Goal: Navigation & Orientation: Find specific page/section

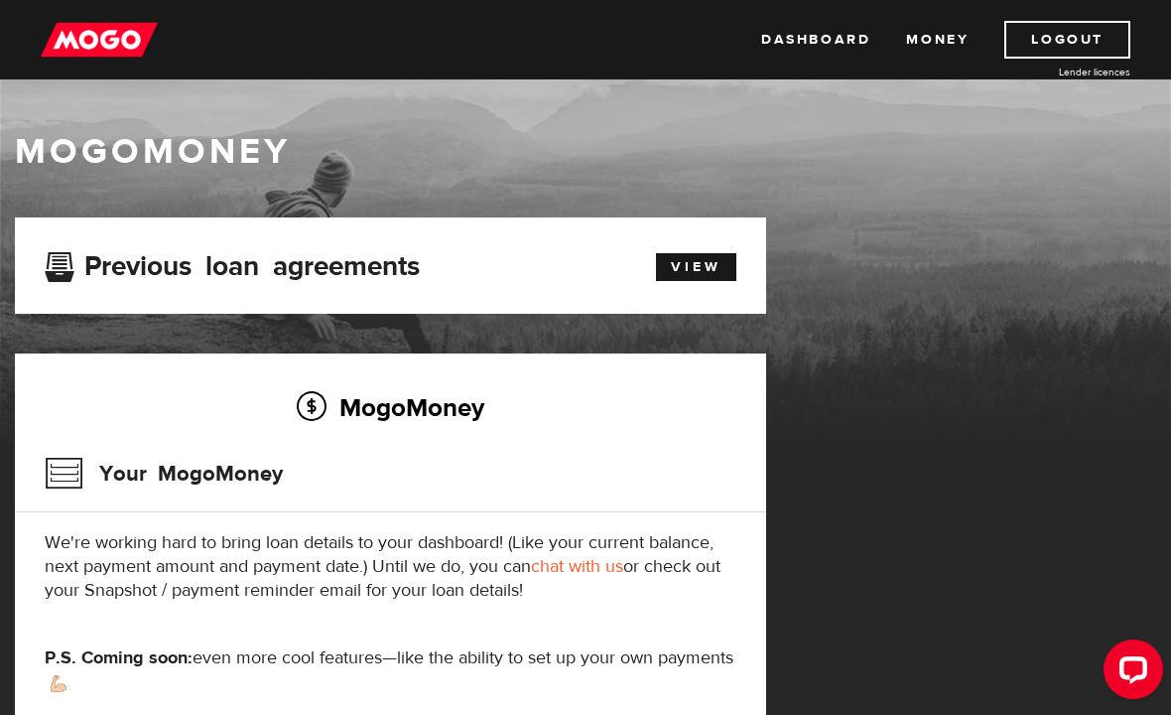
click at [702, 270] on link "View" at bounding box center [696, 267] width 80 height 28
click at [808, 44] on link "Dashboard" at bounding box center [815, 40] width 109 height 38
click at [827, 44] on link "Dashboard" at bounding box center [815, 40] width 109 height 38
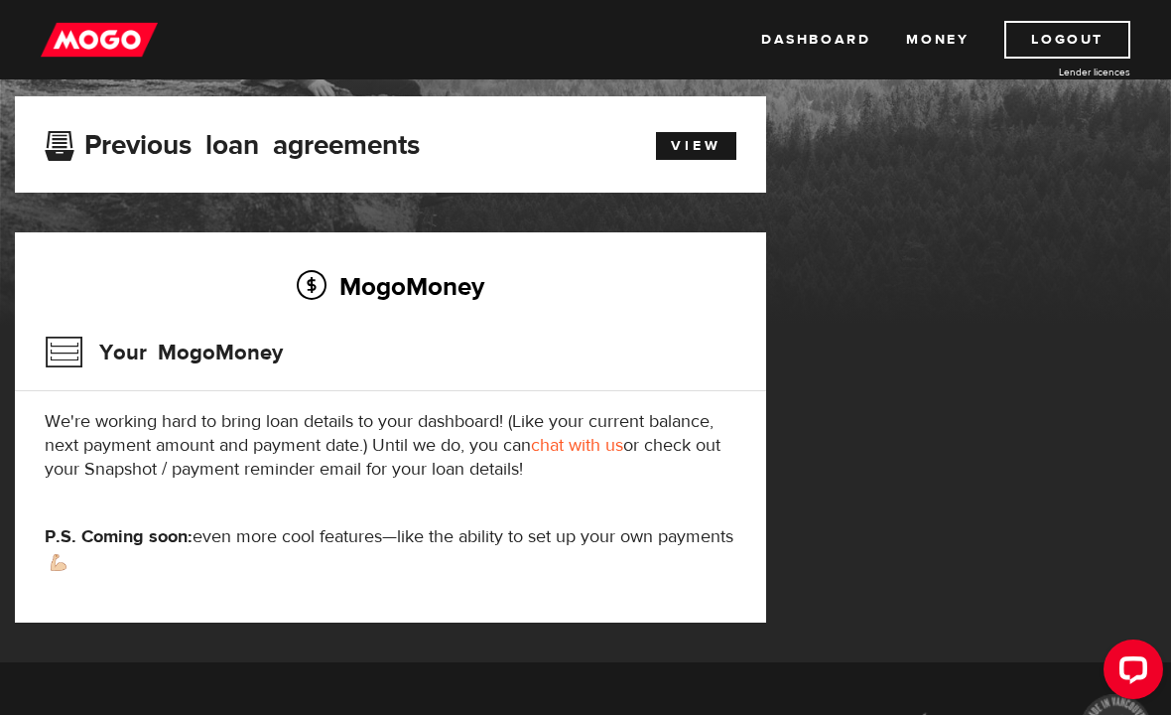
scroll to position [120, 0]
click at [713, 155] on link "View" at bounding box center [696, 147] width 80 height 28
